Goal: Information Seeking & Learning: Understand process/instructions

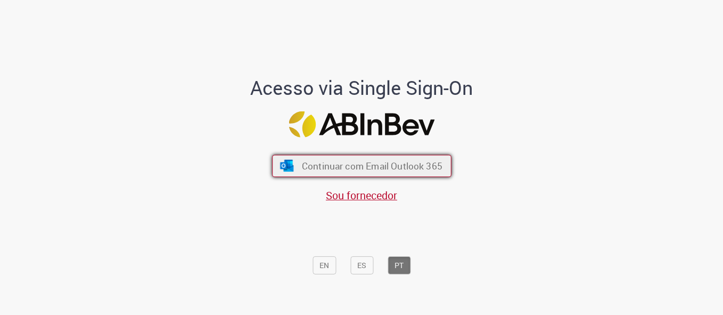
click at [360, 166] on span "Continuar com Email Outlook 365" at bounding box center [371, 165] width 141 height 12
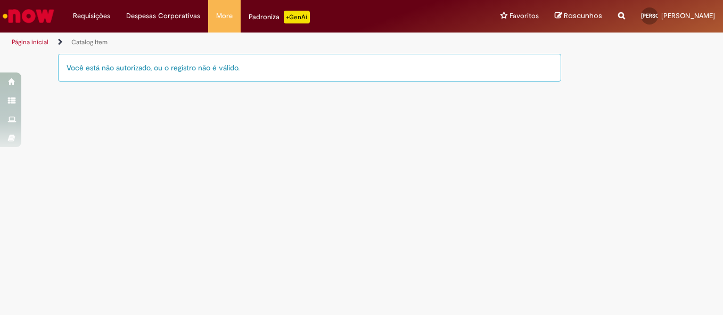
click at [29, 22] on img "Ir para a Homepage" at bounding box center [28, 15] width 55 height 21
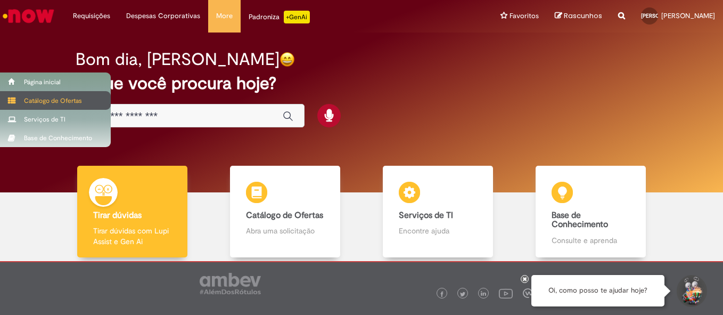
click at [29, 100] on div "Catálogo de Ofertas" at bounding box center [55, 100] width 111 height 19
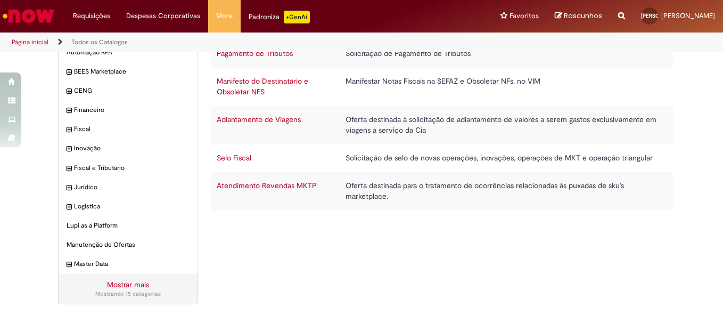
scroll to position [100, 0]
click at [81, 109] on span "Financeiro Itens" at bounding box center [133, 109] width 114 height 9
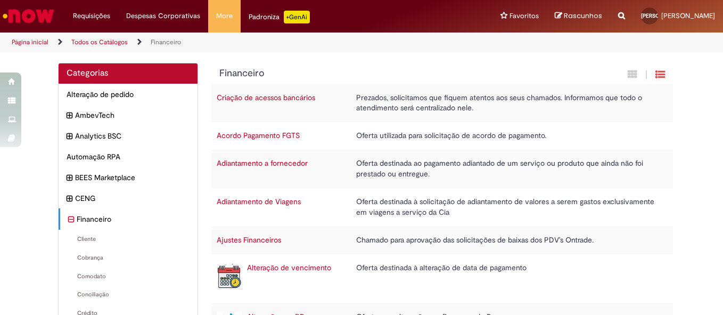
click at [37, 40] on link "Página inicial" at bounding box center [30, 42] width 37 height 9
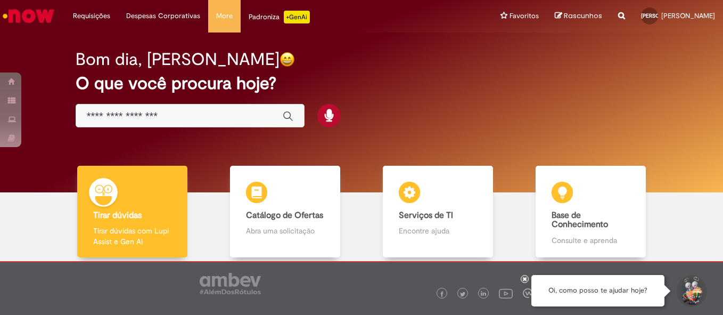
click at [170, 116] on input "Basta digitar aqui" at bounding box center [179, 116] width 185 height 12
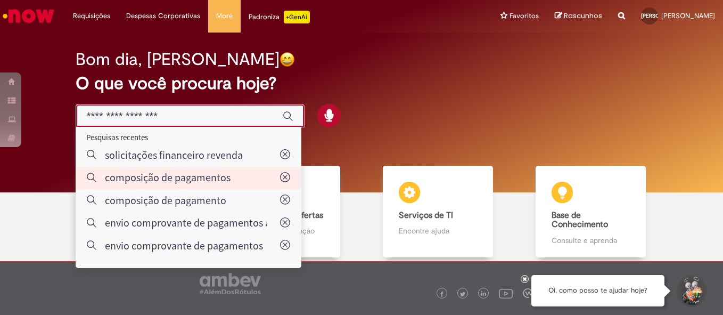
type input "**********"
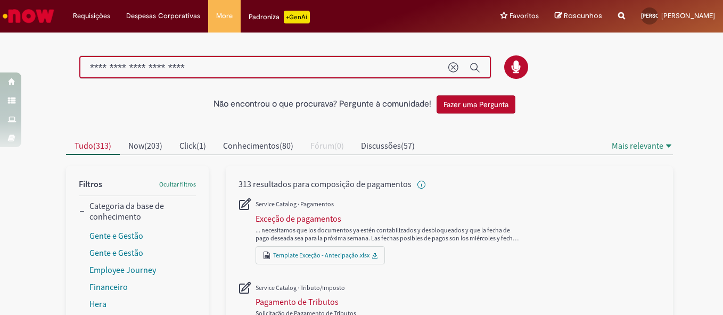
click at [229, 67] on input "**********" at bounding box center [264, 68] width 348 height 12
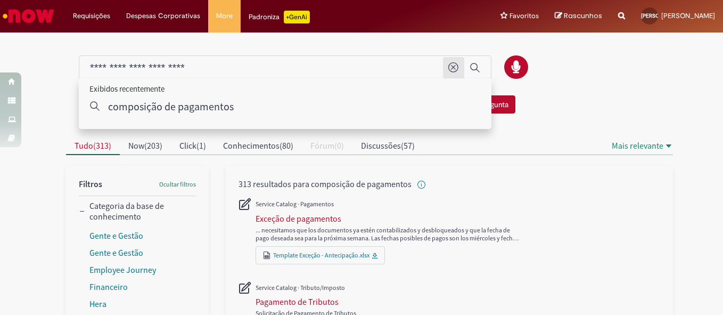
click at [448, 64] on icon "Limpar termo de pesquisa" at bounding box center [453, 67] width 11 height 11
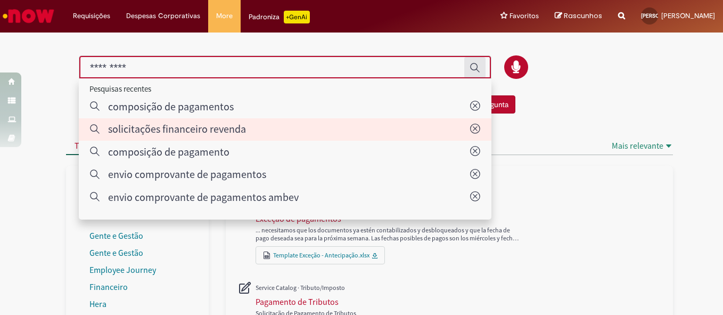
type input "**********"
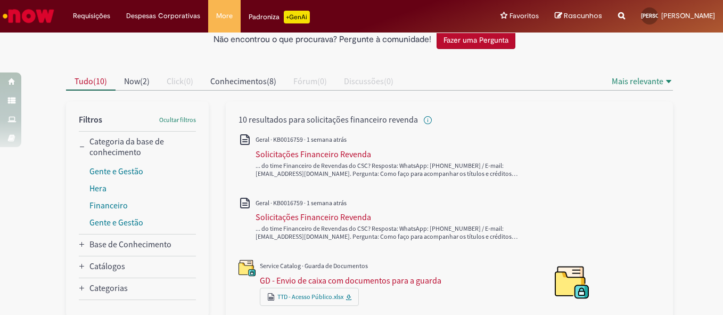
scroll to position [53, 0]
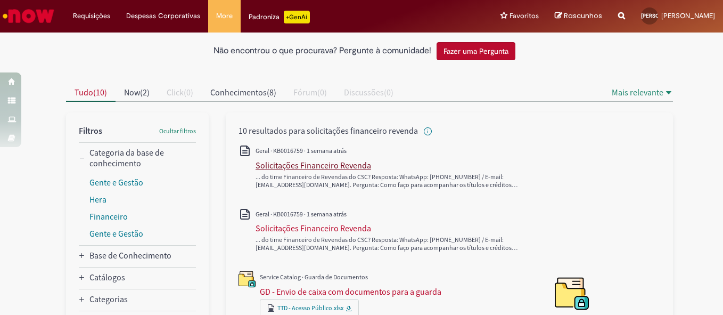
click at [333, 163] on div "Solicitações Financeiro Revenda" at bounding box center [314, 165] width 116 height 11
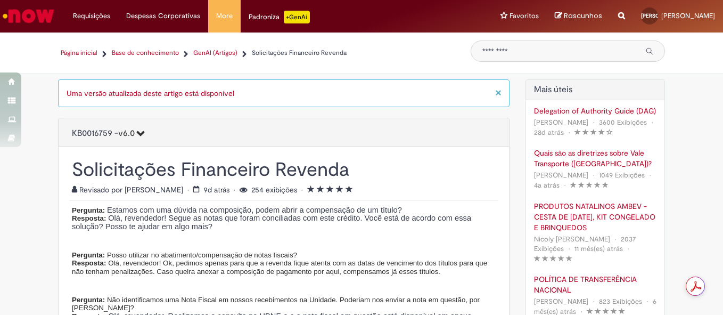
click at [139, 130] on icon "Versão do Artigo 6.0" at bounding box center [140, 132] width 10 height 9
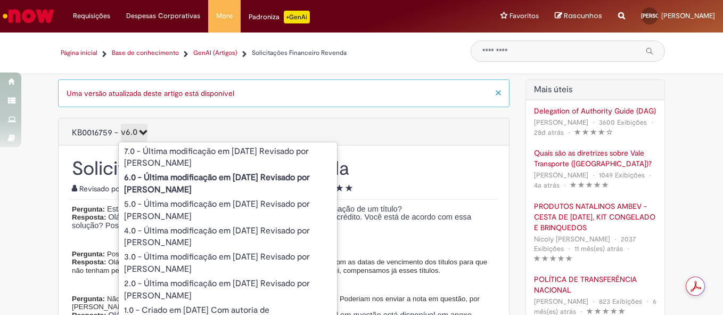
click at [445, 176] on h1 "Solicitações Financeiro Revenda" at bounding box center [284, 168] width 424 height 19
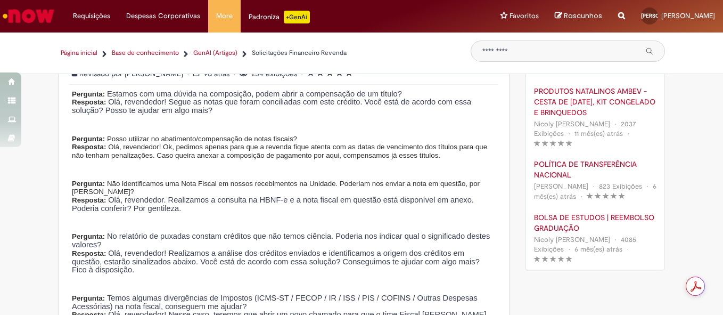
scroll to position [53, 0]
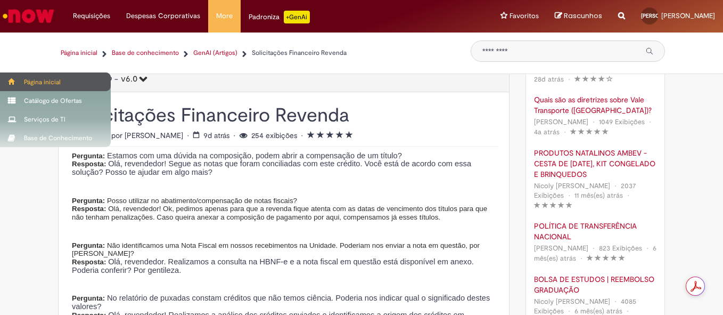
click at [37, 84] on div "Página inicial" at bounding box center [55, 81] width 111 height 19
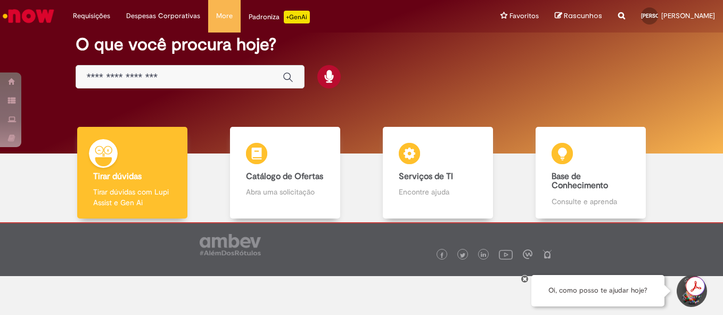
scroll to position [57, 0]
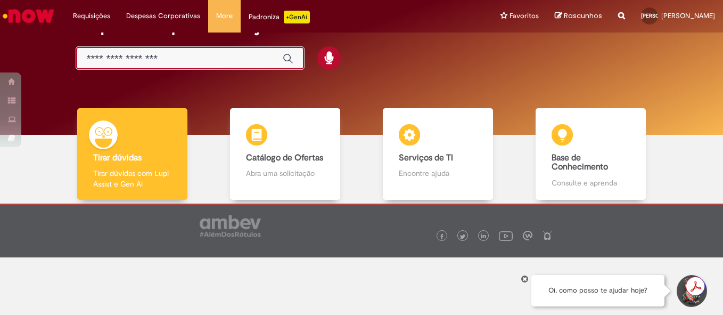
click at [171, 61] on input "Basta digitar aqui" at bounding box center [179, 59] width 185 height 12
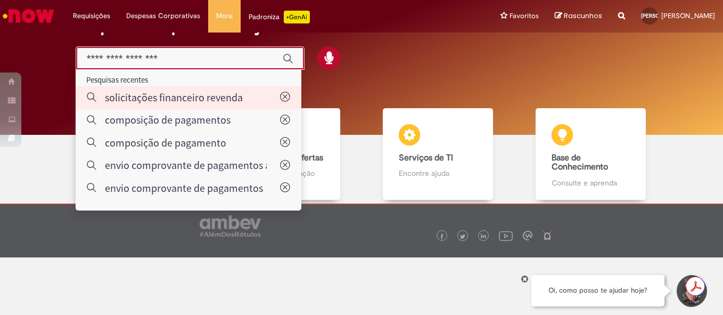
type input "**********"
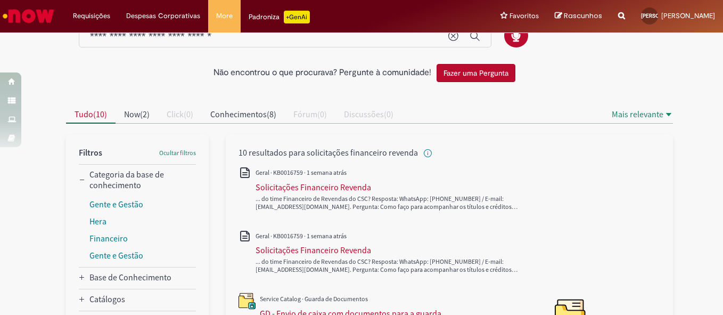
scroll to position [53, 0]
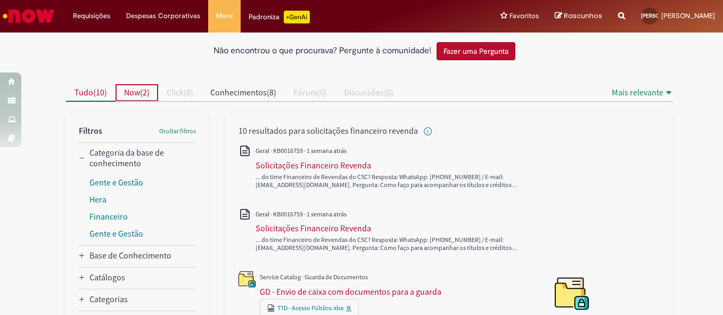
click at [131, 95] on span "Now" at bounding box center [132, 92] width 16 height 11
